Goal: Complete application form

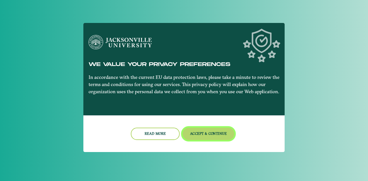
click at [222, 133] on button "Accept & Continue" at bounding box center [209, 134] width 52 height 12
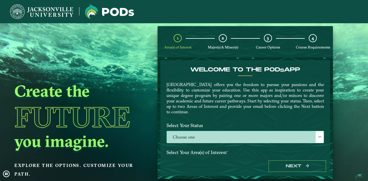
click at [224, 137] on label "Choose one" at bounding box center [245, 137] width 157 height 12
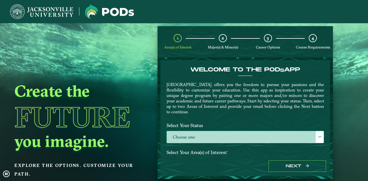
scroll to position [3, 25]
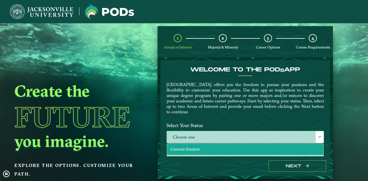
click at [217, 148] on li "Current Student" at bounding box center [245, 149] width 156 height 11
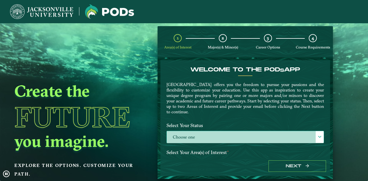
select select "[object Object]"
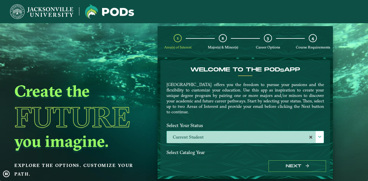
click at [285, 160] on div "Next" at bounding box center [245, 167] width 170 height 20
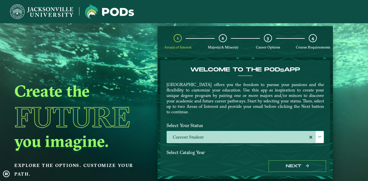
click at [202, 154] on label "Select Catalog Year" at bounding box center [245, 152] width 166 height 11
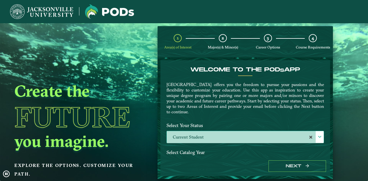
click at [196, 153] on label "Select Catalog Year" at bounding box center [245, 152] width 166 height 11
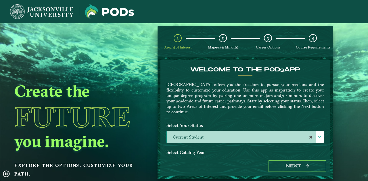
click at [196, 148] on label "Select Catalog Year" at bounding box center [245, 152] width 166 height 11
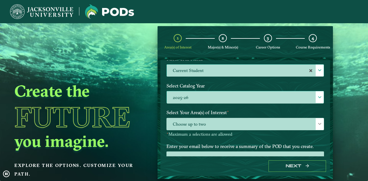
scroll to position [67, 0]
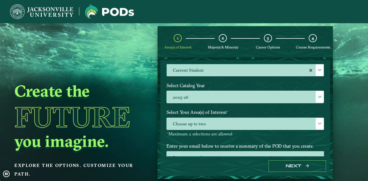
click at [225, 89] on label "Select Catalog Year" at bounding box center [245, 85] width 166 height 11
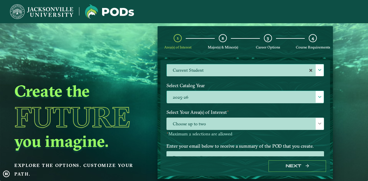
click at [224, 94] on label "2025-26" at bounding box center [245, 97] width 157 height 12
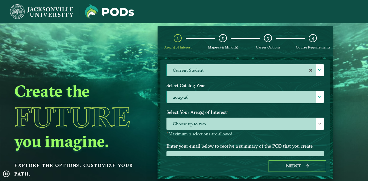
scroll to position [3, 25]
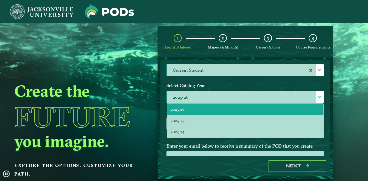
click at [224, 94] on label "2025-26" at bounding box center [245, 97] width 157 height 12
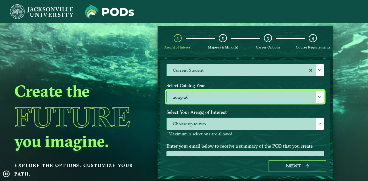
click at [212, 125] on span "Choose up to two" at bounding box center [245, 124] width 157 height 12
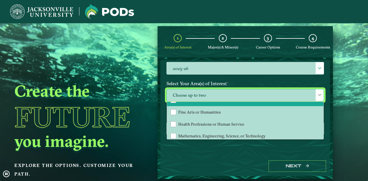
scroll to position [35, 0]
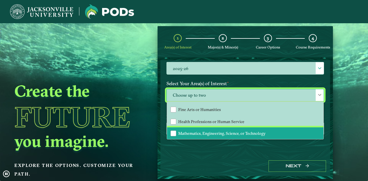
click at [227, 133] on span "Mathematics, Engineering, Science, or Technology" at bounding box center [221, 133] width 87 height 5
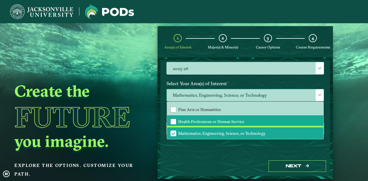
scroll to position [0, 0]
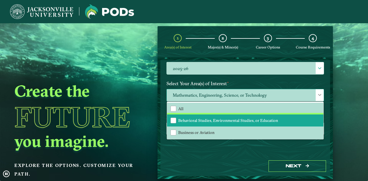
click at [231, 120] on span "Behavioral Studies, Environmental Studies, or Education" at bounding box center [228, 120] width 100 height 5
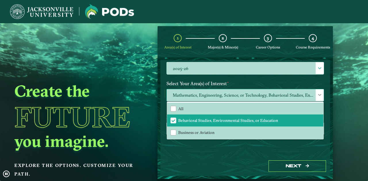
click at [267, 93] on span "Mathematics, Engineering, Science, or Technology, Behavioral Studies, Environme…" at bounding box center [245, 95] width 157 height 12
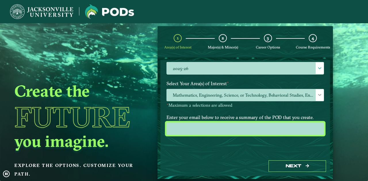
click at [232, 131] on input "email" at bounding box center [245, 129] width 158 height 12
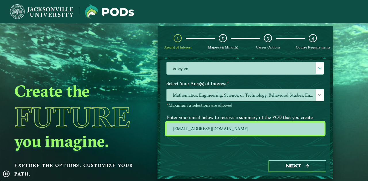
drag, startPoint x: 266, startPoint y: 123, endPoint x: 115, endPoint y: 124, distance: 151.2
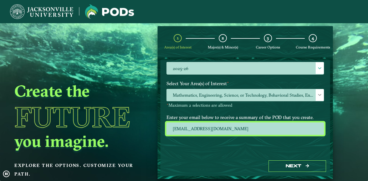
click at [115, 124] on ngx-dashboard "Create the Future you imagine. Explore the options. Customize your path. 1 Area…" at bounding box center [184, 102] width 368 height 153
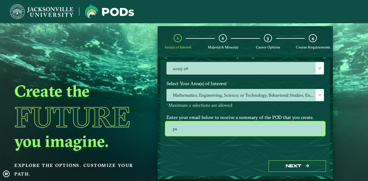
type input "p"
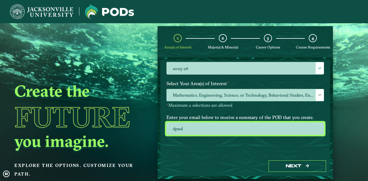
type input "dpaul3@jacksonville.edu"
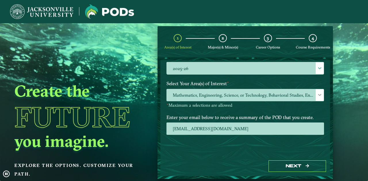
click at [293, 157] on div "Next" at bounding box center [245, 167] width 170 height 20
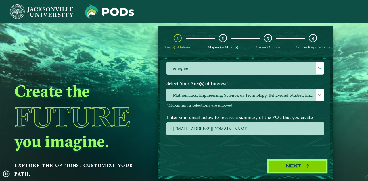
click at [290, 168] on button "Next" at bounding box center [297, 167] width 57 height 12
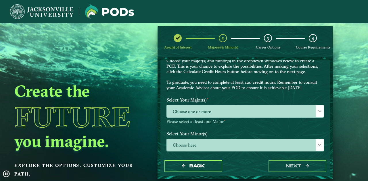
scroll to position [23, 0]
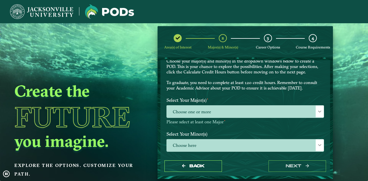
click at [273, 105] on label "Select Your Major(s) ⋆" at bounding box center [245, 100] width 166 height 11
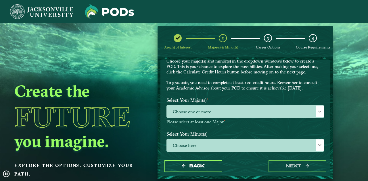
click at [273, 105] on label "Select Your Major(s) ⋆" at bounding box center [245, 100] width 166 height 11
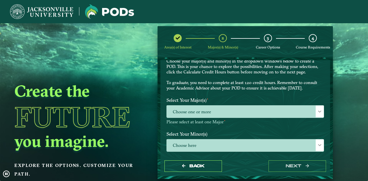
click at [273, 106] on div "Choose one or more" at bounding box center [245, 112] width 158 height 12
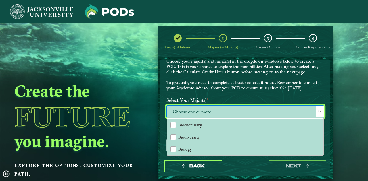
scroll to position [3, 25]
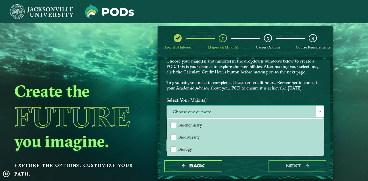
click at [272, 111] on span "Choose one or more" at bounding box center [245, 112] width 157 height 12
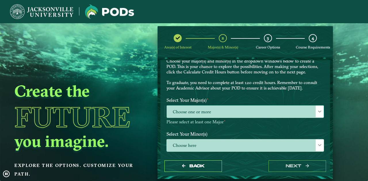
click at [272, 111] on span "Choose one or more" at bounding box center [245, 112] width 157 height 12
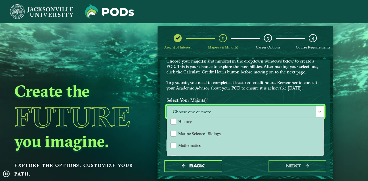
scroll to position [136, 0]
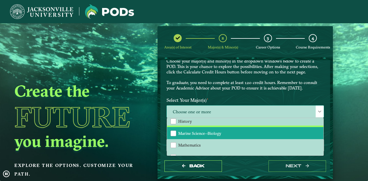
click at [247, 130] on li "Marine Science--Biology" at bounding box center [245, 133] width 156 height 12
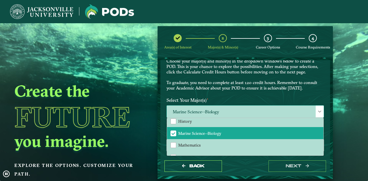
click at [271, 108] on span "Marine Science--Biology" at bounding box center [245, 112] width 157 height 12
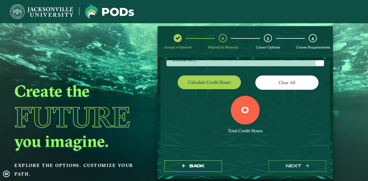
scroll to position [110, 0]
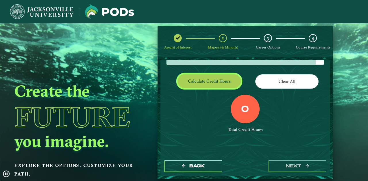
click at [220, 81] on button "Calculate credit hours" at bounding box center [209, 81] width 63 height 14
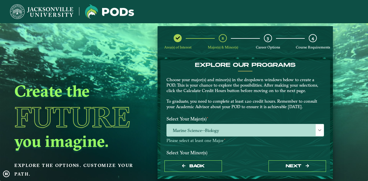
scroll to position [5, 0]
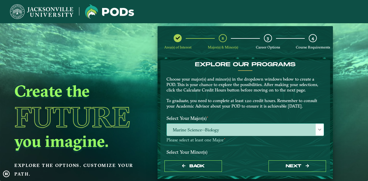
click at [256, 129] on span "Marine Science--Biology" at bounding box center [245, 130] width 157 height 12
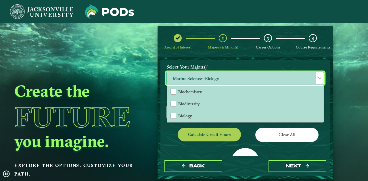
scroll to position [57, 0]
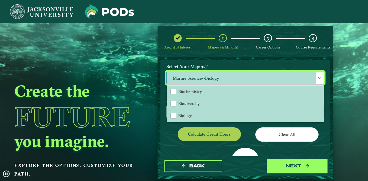
click at [287, 168] on button "next" at bounding box center [297, 167] width 57 height 12
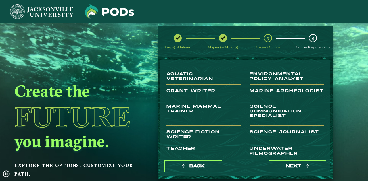
scroll to position [41, 0]
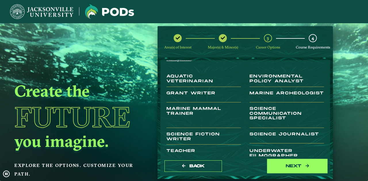
click at [292, 167] on button "next" at bounding box center [297, 167] width 57 height 12
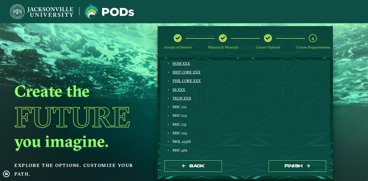
scroll to position [149, 0]
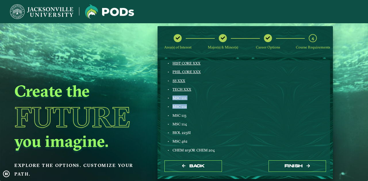
drag, startPoint x: 171, startPoint y: 99, endPoint x: 188, endPoint y: 101, distance: 17.2
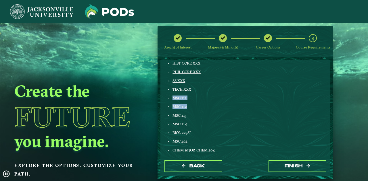
click at [188, 101] on div "Marine Science--Biology ECON 201 OR ECON 189 ENGL 103 FINE ART XXX ENGL LIT XXX…" at bounding box center [203, 138] width 83 height 292
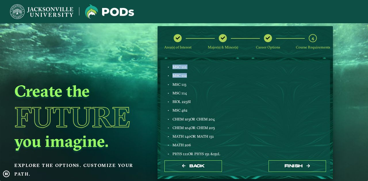
scroll to position [180, 0]
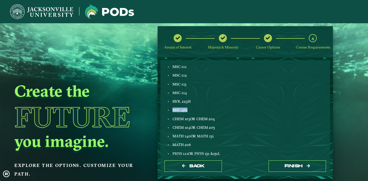
drag, startPoint x: 172, startPoint y: 111, endPoint x: 193, endPoint y: 108, distance: 20.8
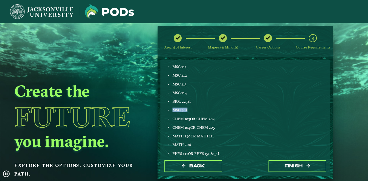
click at [193, 108] on div "MSC 462" at bounding box center [207, 110] width 70 height 5
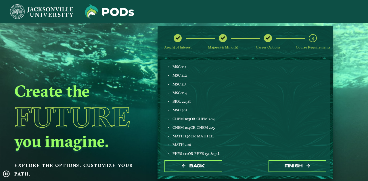
click at [227, 117] on div "CHEM 103 OR CHEM 204" at bounding box center [207, 119] width 70 height 5
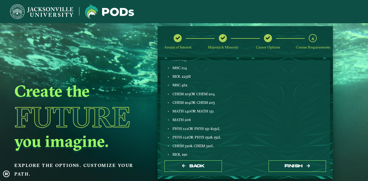
scroll to position [206, 0]
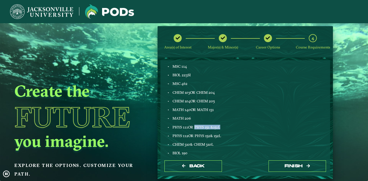
drag, startPoint x: 195, startPoint y: 128, endPoint x: 227, endPoint y: 126, distance: 32.8
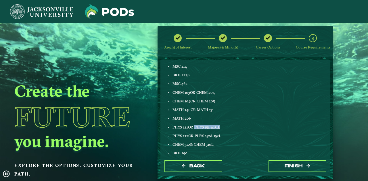
click at [227, 126] on div "PHYS 111 OR PHYS 151 &151L" at bounding box center [207, 127] width 70 height 5
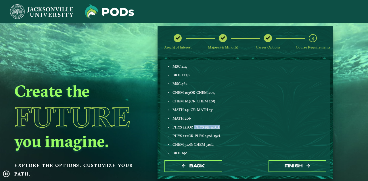
click at [227, 126] on div "PHYS 111 OR PHYS 151 &151L" at bounding box center [207, 127] width 70 height 5
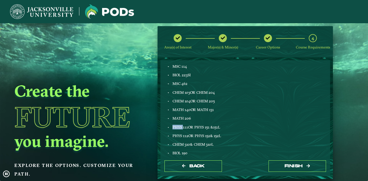
drag, startPoint x: 166, startPoint y: 123, endPoint x: 182, endPoint y: 129, distance: 17.4
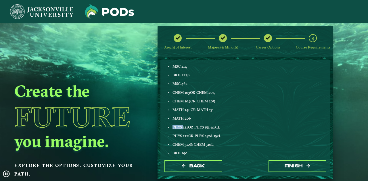
click at [182, 129] on div "Marine Science--Biology ECON 201 OR ECON 189 ENGL 103 FINE ART XXX ENGL LIT XXX…" at bounding box center [203, 80] width 83 height 292
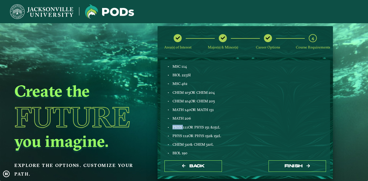
click at [182, 129] on span "PHYS 111" at bounding box center [180, 127] width 16 height 5
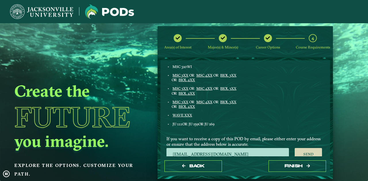
scroll to position [302, 0]
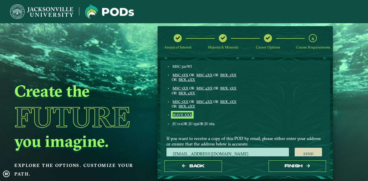
click at [181, 114] on link "WAVE XXX" at bounding box center [182, 115] width 20 height 5
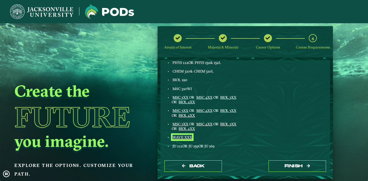
scroll to position [280, 0]
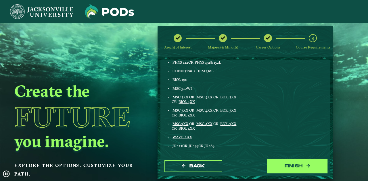
click at [277, 167] on button "Finish" at bounding box center [297, 167] width 57 height 12
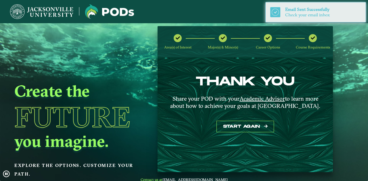
scroll to position [23, 0]
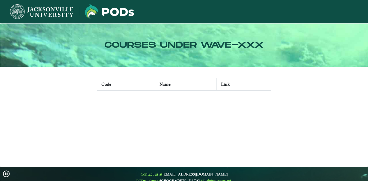
click at [110, 81] on th "Code" at bounding box center [126, 84] width 58 height 13
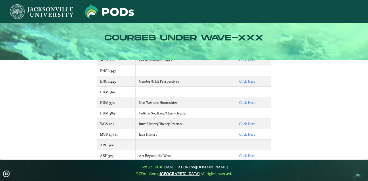
scroll to position [348, 0]
